Goal: Obtain resource: Obtain resource

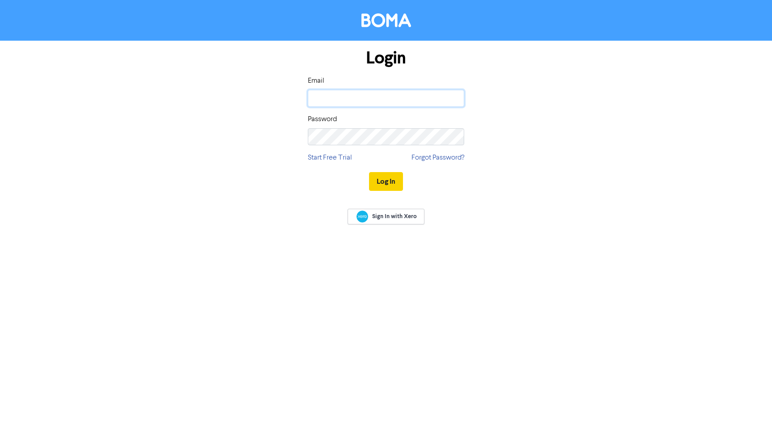
type input "[EMAIL_ADDRESS][DOMAIN_NAME]"
click at [387, 184] on button "Log In" at bounding box center [386, 181] width 34 height 19
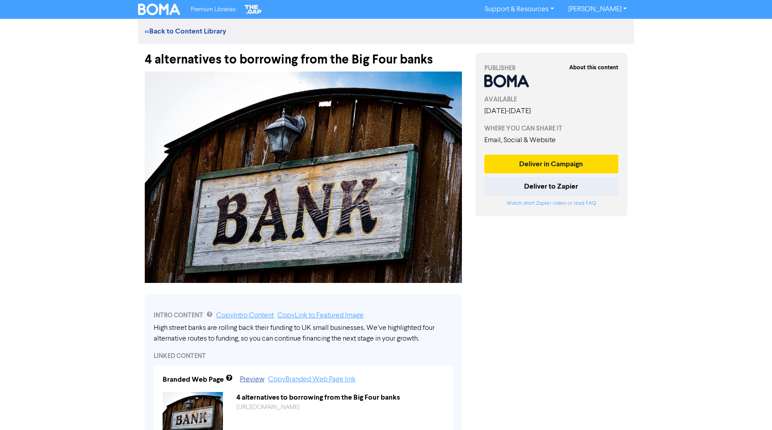
drag, startPoint x: 142, startPoint y: 60, endPoint x: 433, endPoint y: 54, distance: 291.3
click at [433, 54] on div "4 alternatives to borrowing from the Big Four banks" at bounding box center [303, 55] width 331 height 23
copy div "4 alternatives to borrowing from the Big Four banks"
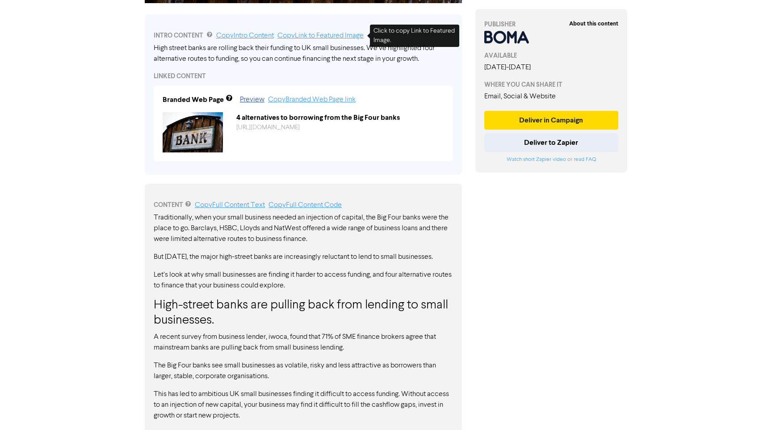
scroll to position [281, 0]
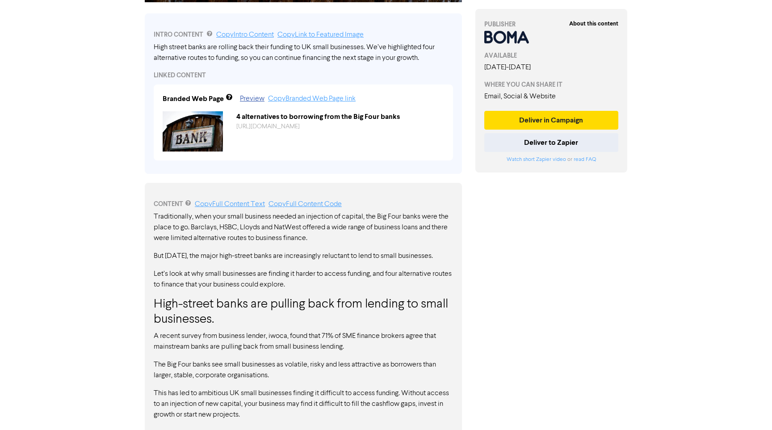
drag, startPoint x: 335, startPoint y: 199, endPoint x: 314, endPoint y: 202, distance: 20.8
click at [332, 199] on div "CONTENT Copy Full Content Text Copy Full Content Code" at bounding box center [303, 204] width 299 height 11
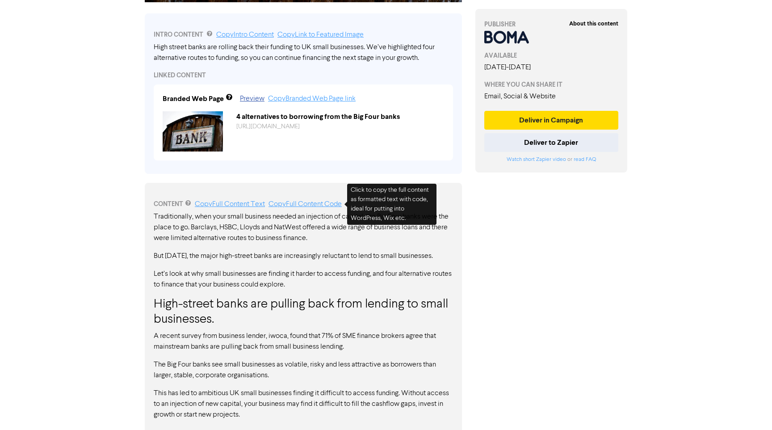
drag, startPoint x: 314, startPoint y: 202, endPoint x: 379, endPoint y: 201, distance: 64.3
click at [314, 202] on link "Copy Full Content Code" at bounding box center [304, 204] width 73 height 7
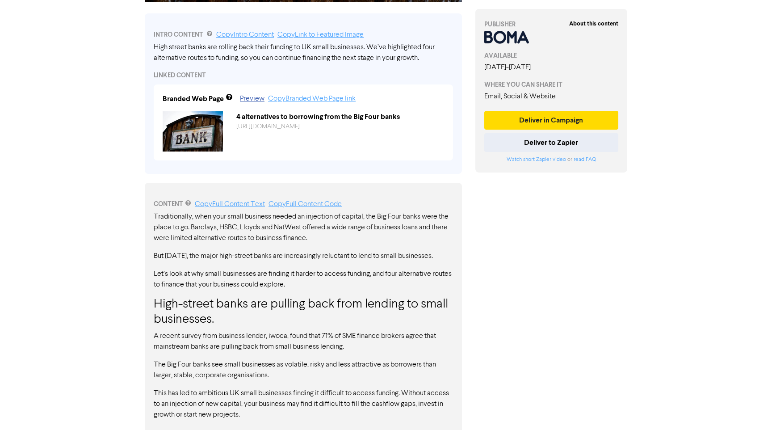
scroll to position [0, 0]
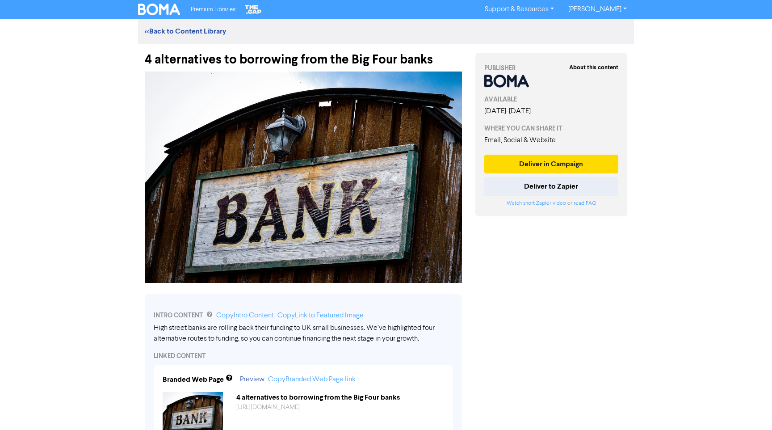
drag, startPoint x: 147, startPoint y: 61, endPoint x: 431, endPoint y: 55, distance: 283.3
click at [431, 55] on div "4 alternatives to borrowing from the Big Four banks" at bounding box center [303, 55] width 317 height 23
drag, startPoint x: 431, startPoint y: 55, endPoint x: 440, endPoint y: 54, distance: 8.9
click at [431, 55] on div "4 alternatives to borrowing from the Big Four banks" at bounding box center [303, 55] width 317 height 23
drag, startPoint x: 382, startPoint y: 56, endPoint x: 192, endPoint y: 62, distance: 190.4
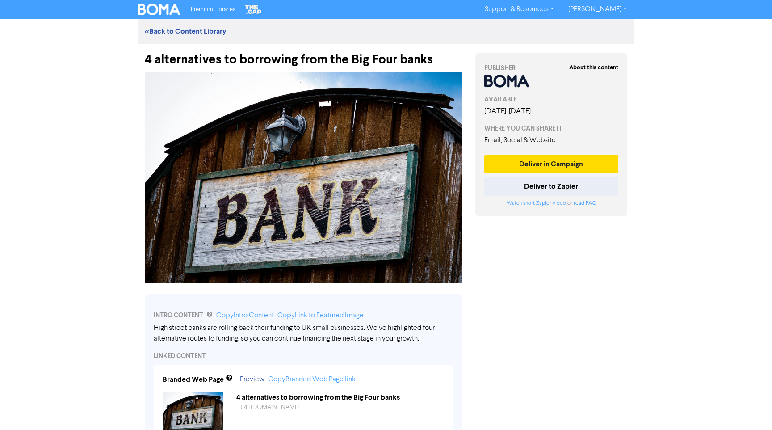
click at [192, 62] on div "4 alternatives to borrowing from the Big Four banks" at bounding box center [303, 55] width 317 height 23
drag, startPoint x: 192, startPoint y: 62, endPoint x: 155, endPoint y: 63, distance: 36.2
click at [182, 62] on div "4 alternatives to borrowing from the Big Four banks" at bounding box center [303, 55] width 317 height 23
click at [154, 63] on div "4 alternatives to borrowing from the Big Four banks" at bounding box center [303, 55] width 317 height 23
click at [151, 62] on div "4 alternatives to borrowing from the Big Four banks" at bounding box center [303, 55] width 317 height 23
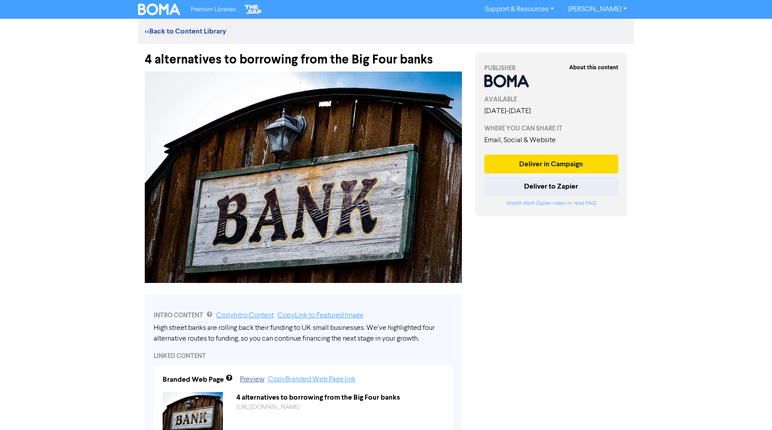
click at [161, 61] on div "4 alternatives to borrowing from the Big Four banks" at bounding box center [303, 55] width 317 height 23
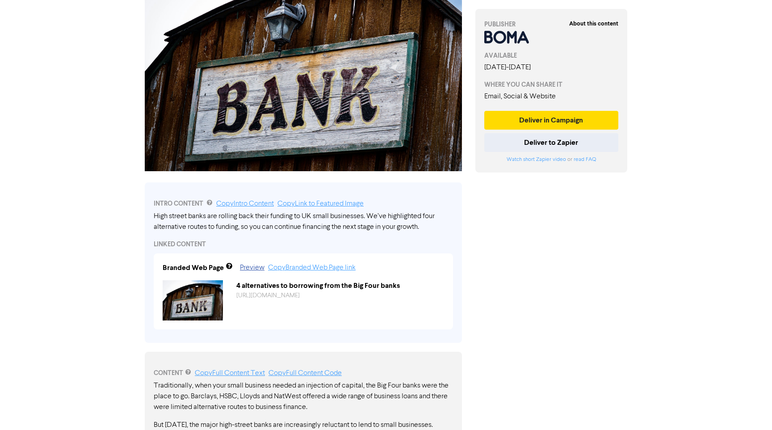
scroll to position [132, 0]
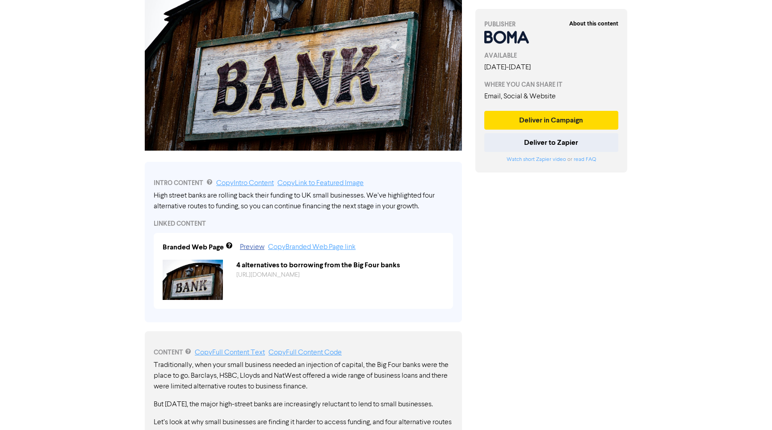
drag, startPoint x: 269, startPoint y: 197, endPoint x: 258, endPoint y: 190, distance: 13.5
click at [268, 197] on div "High street banks are rolling back their funding to UK small businesses. We’ve …" at bounding box center [303, 200] width 299 height 21
click at [255, 184] on link "Copy Intro Content" at bounding box center [245, 183] width 58 height 7
